Goal: Task Accomplishment & Management: Use online tool/utility

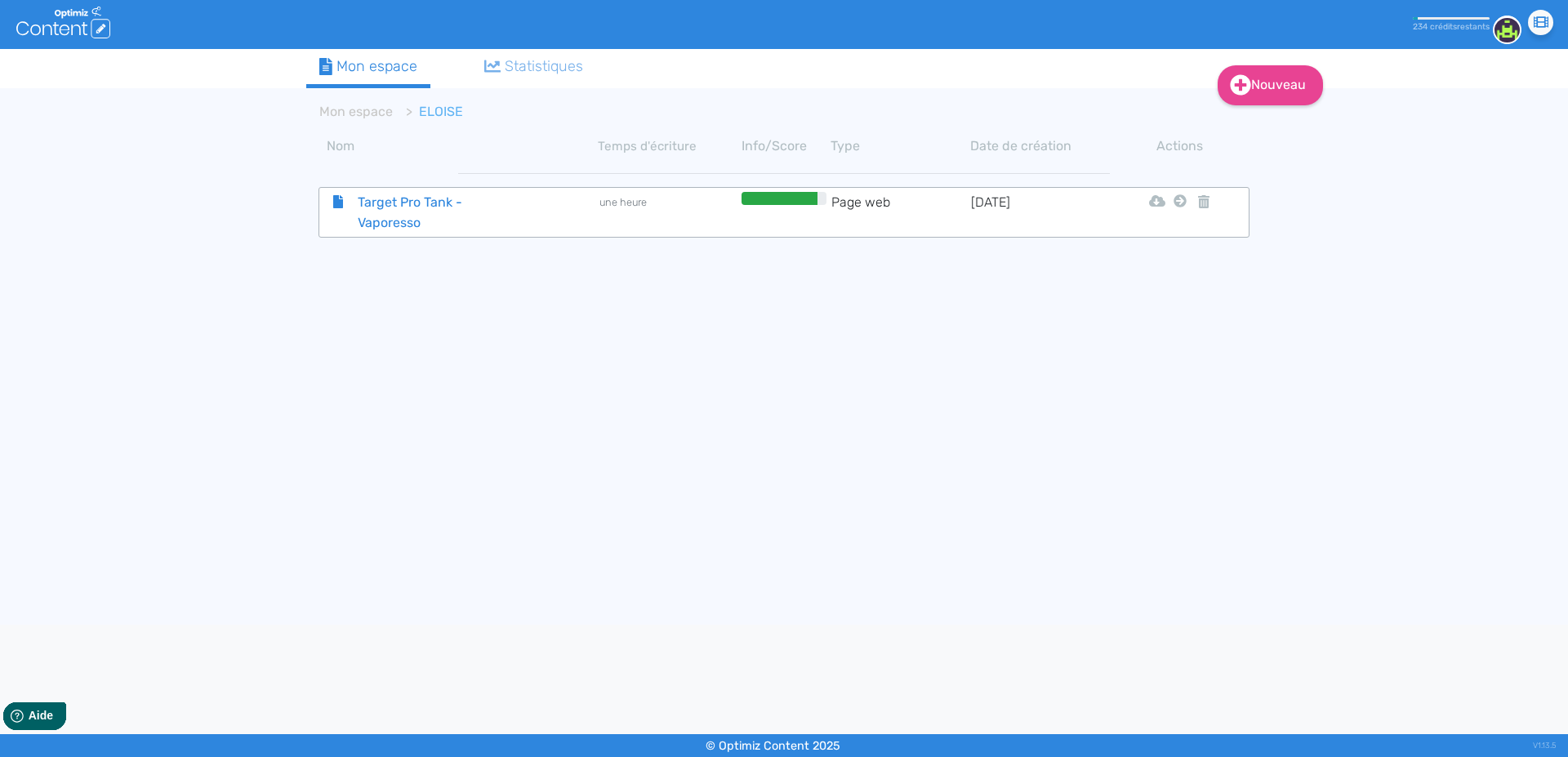
click at [391, 204] on span "Target Pro Tank - Vaporesso" at bounding box center [437, 212] width 184 height 41
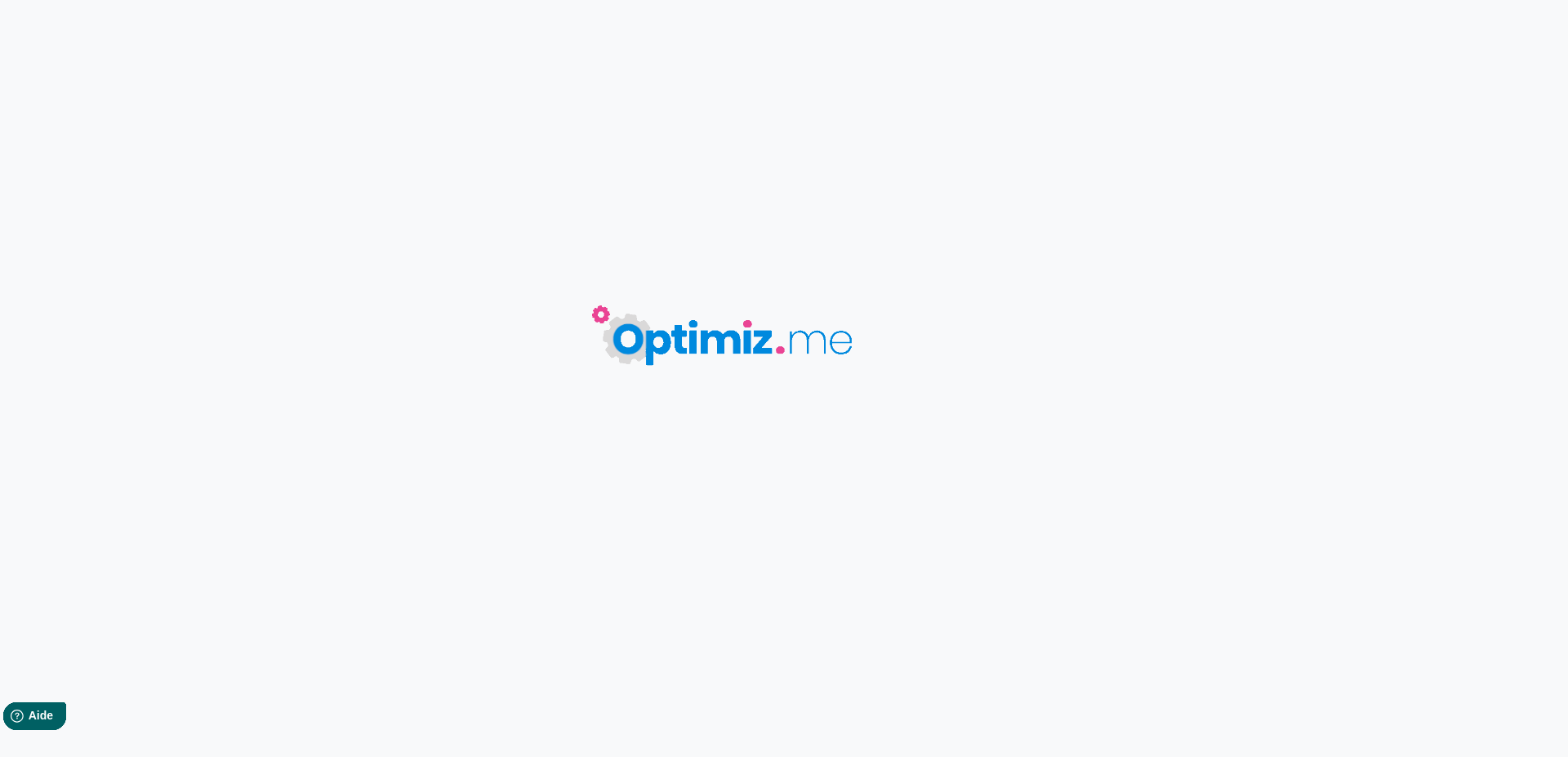
type input "Target Pro Tank - Vaporesso"
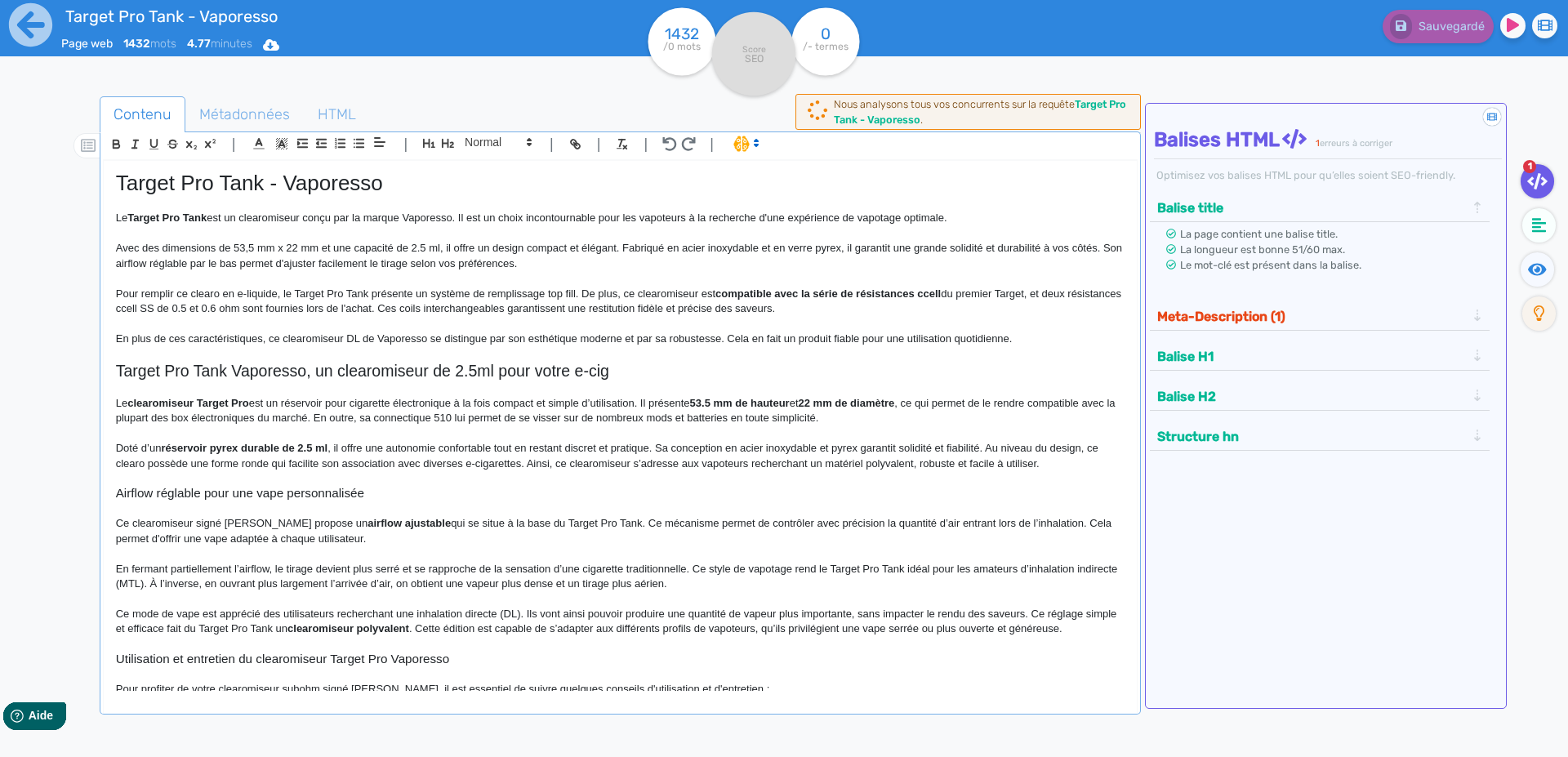
click at [262, 272] on p at bounding box center [621, 278] width 1009 height 15
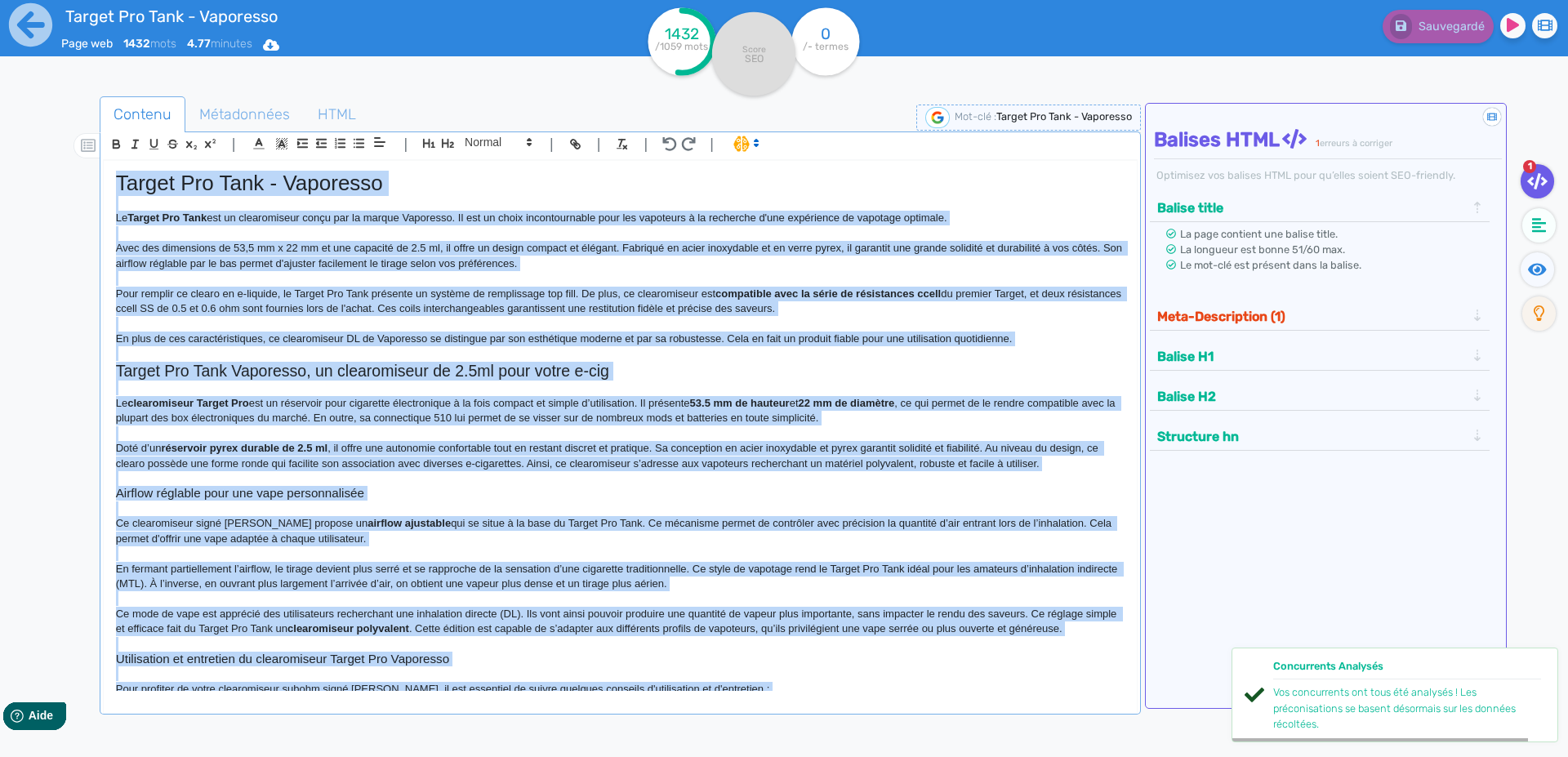
copy div "Loremi Dol Sita - Consectet Ad Elitse Doe Temp inc ut laboreetdolo magna ali en…"
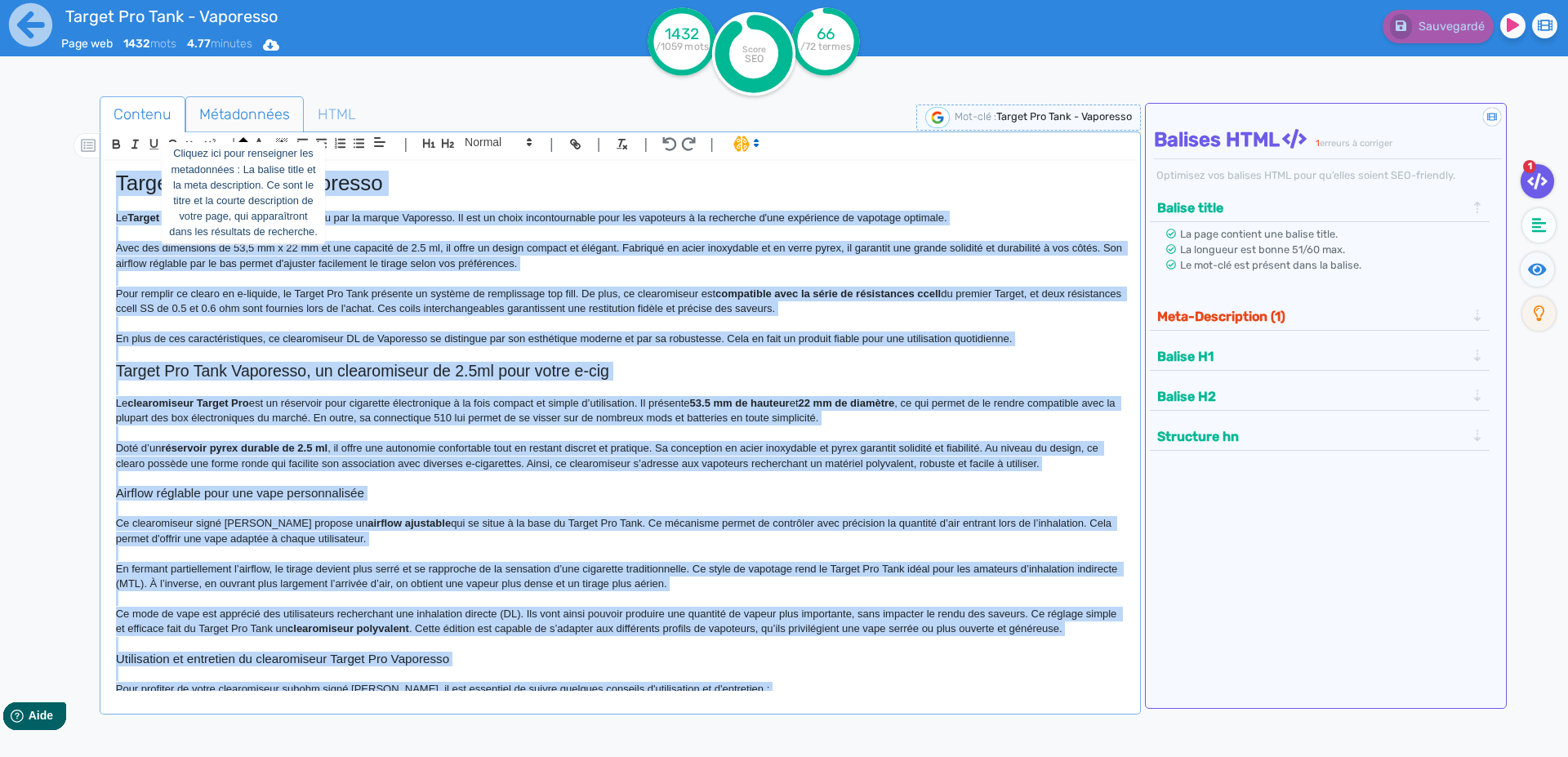
click at [224, 115] on span "Métadonnées" at bounding box center [244, 114] width 116 height 44
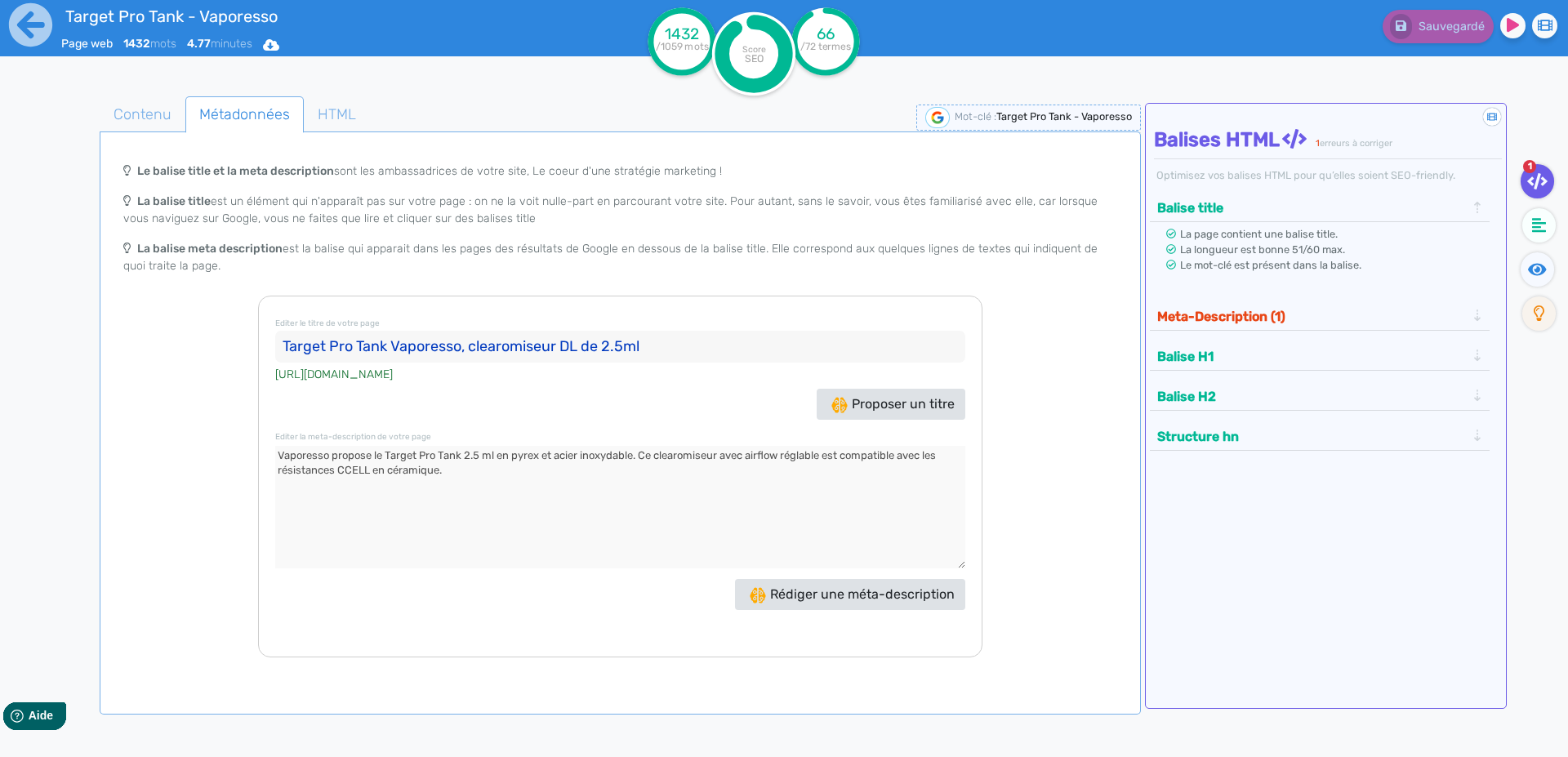
click at [291, 348] on input "Target Pro Tank Vaporesso, clearomiseur DL de 2.5ml" at bounding box center [620, 347] width 690 height 33
click at [285, 456] on textarea at bounding box center [620, 507] width 690 height 122
click at [20, 37] on icon at bounding box center [30, 25] width 43 height 43
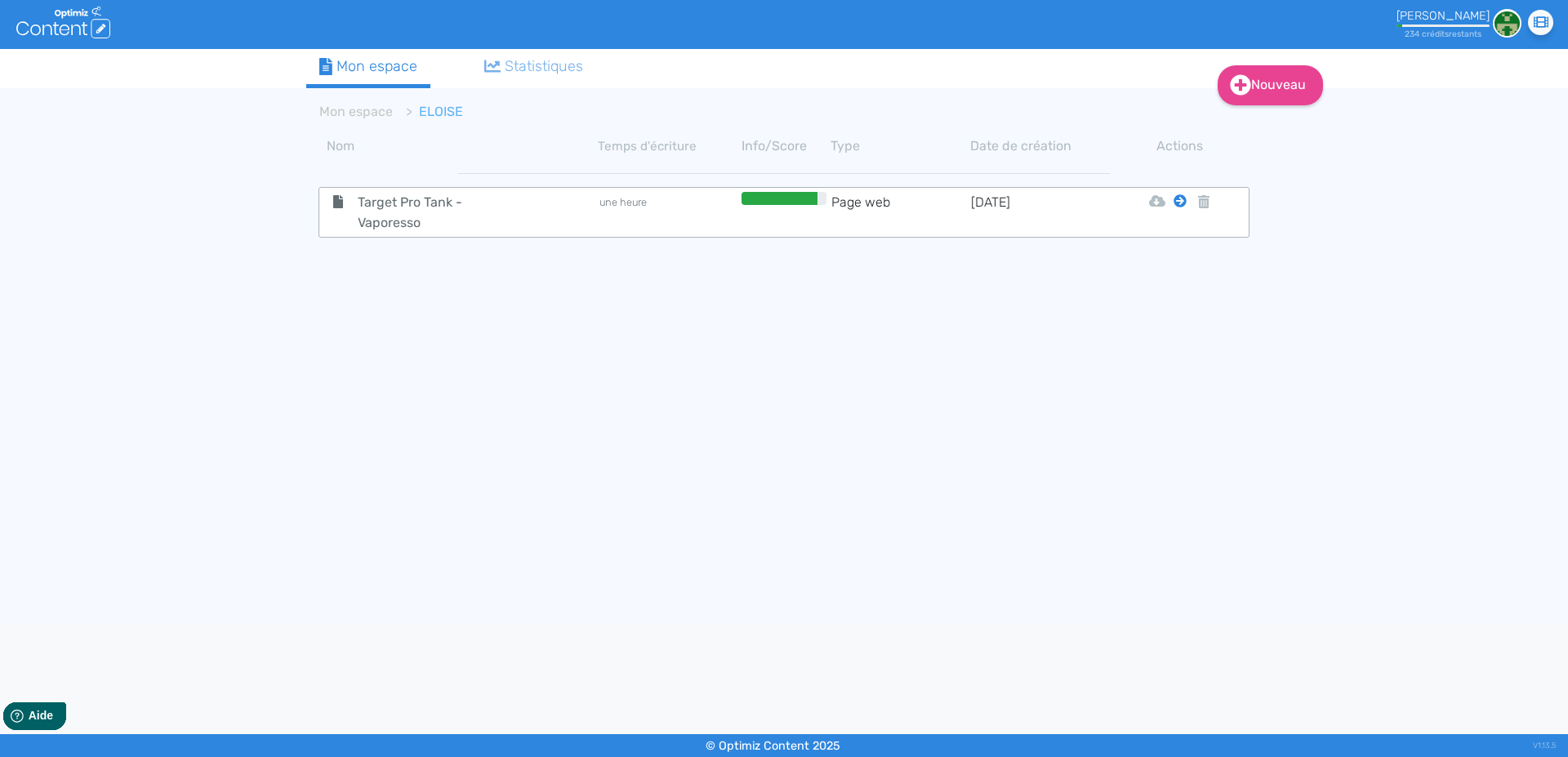
click at [1175, 201] on icon at bounding box center [1179, 200] width 13 height 13
click at [1170, 241] on button "Mon Espace" at bounding box center [1172, 241] width 141 height 26
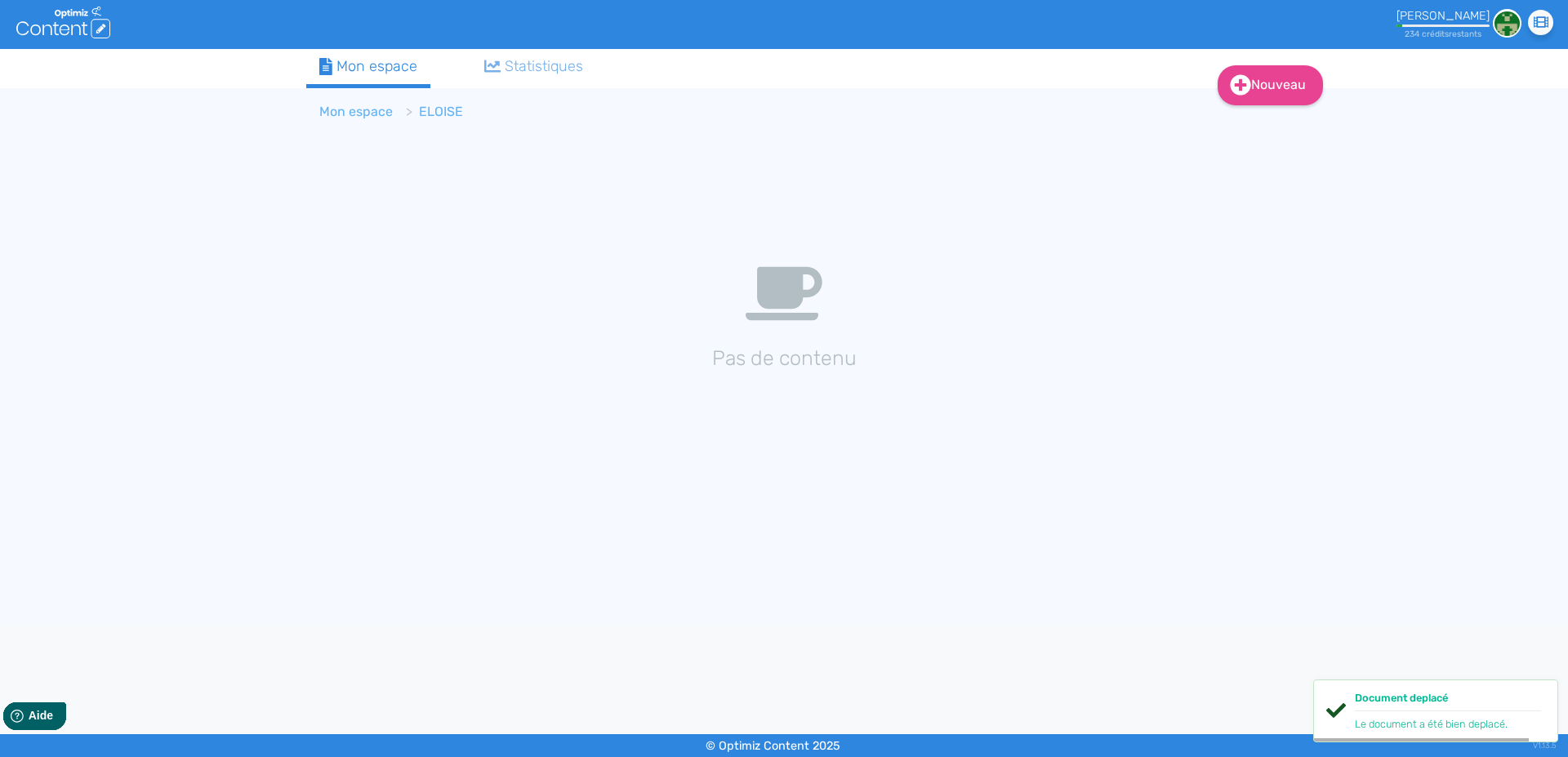
click at [343, 109] on link "Mon espace" at bounding box center [355, 111] width 73 height 16
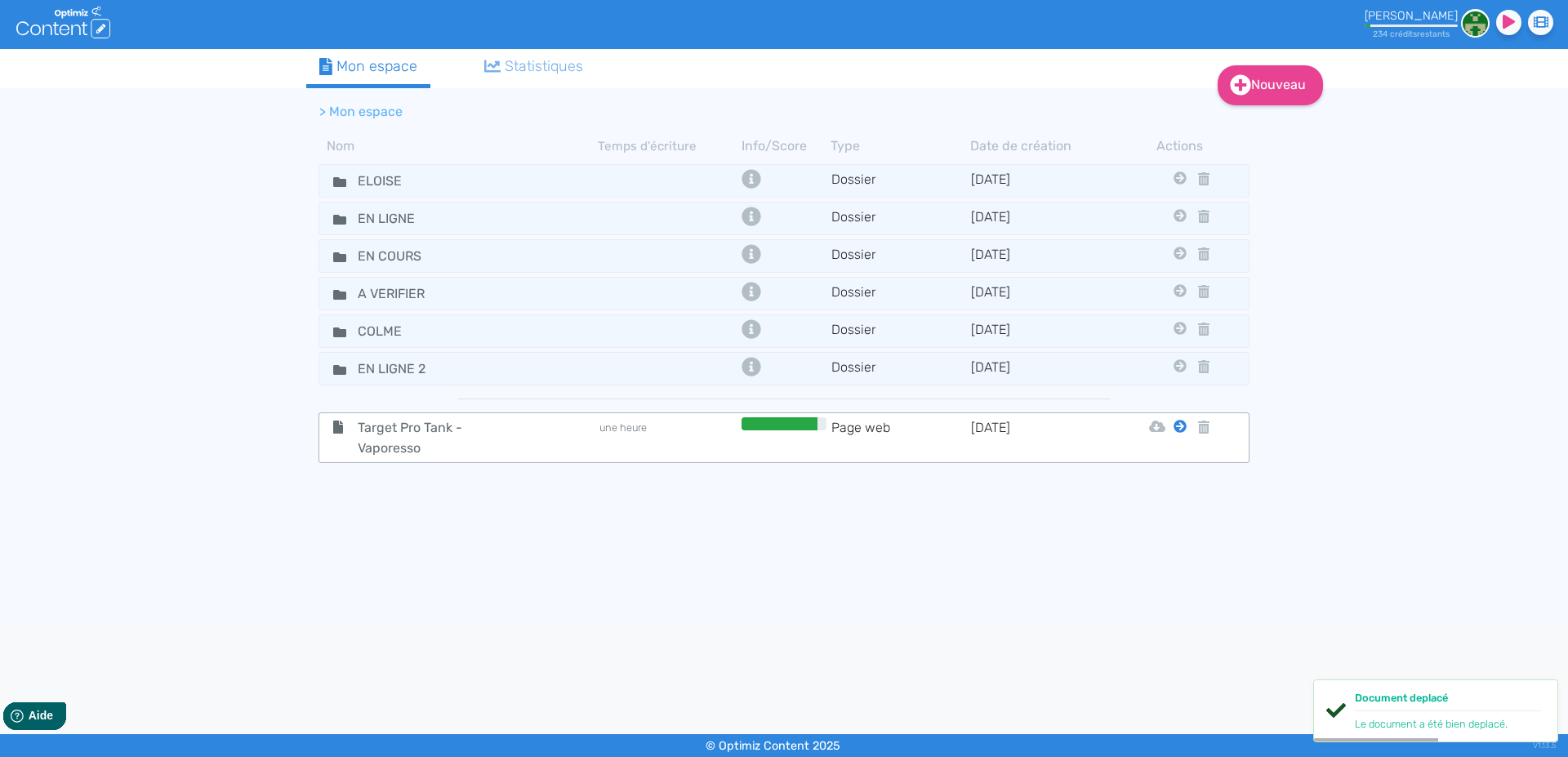
click at [1182, 429] on icon at bounding box center [1179, 426] width 13 height 13
drag, startPoint x: 1164, startPoint y: 603, endPoint x: 1153, endPoint y: 603, distance: 11.0
click at [1164, 601] on button "En Ligne 2" at bounding box center [1168, 597] width 131 height 26
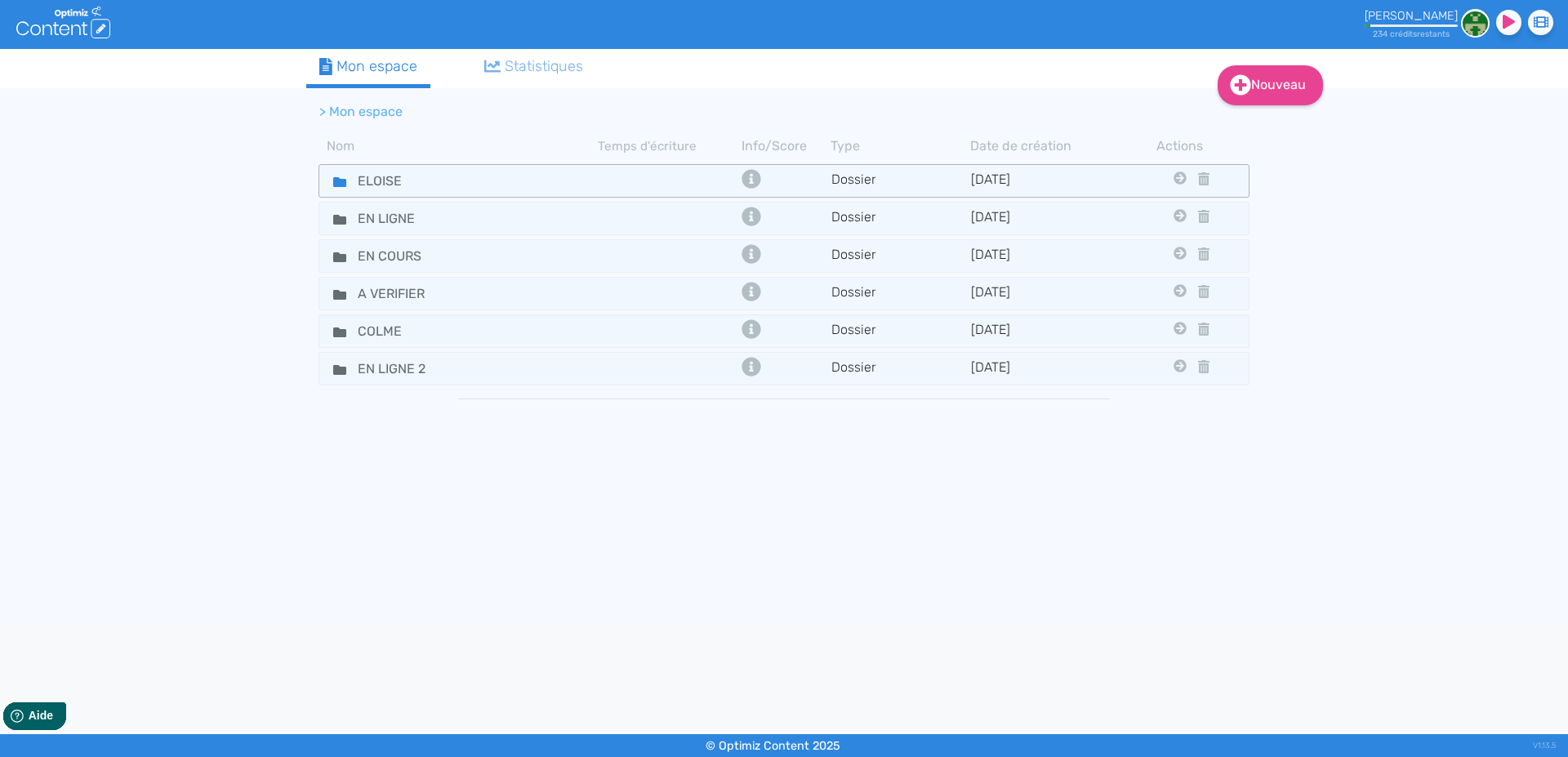
click at [336, 182] on icon at bounding box center [339, 182] width 13 height 9
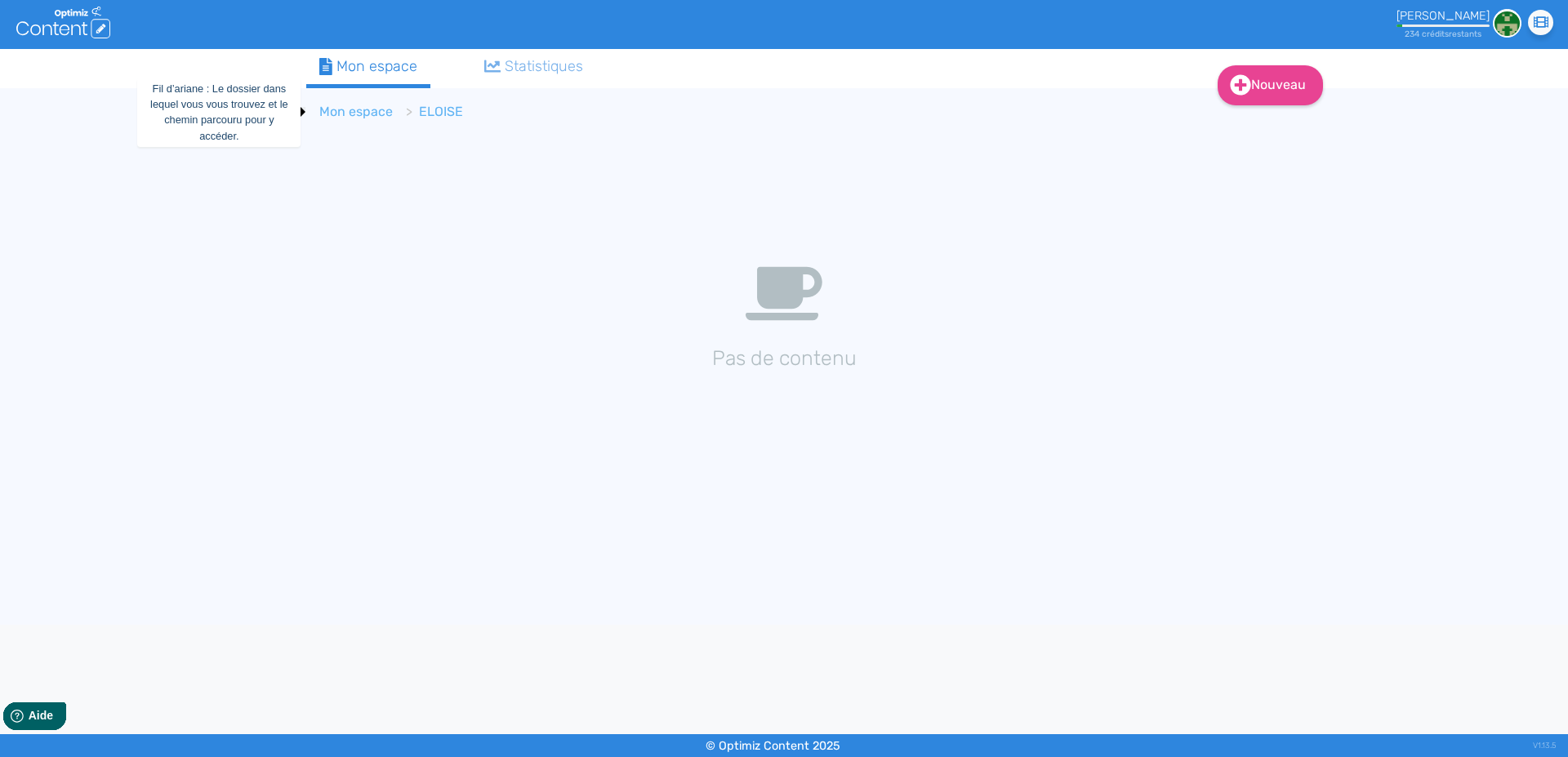
click at [348, 114] on link "Mon espace" at bounding box center [355, 111] width 73 height 16
